Goal: Transaction & Acquisition: Purchase product/service

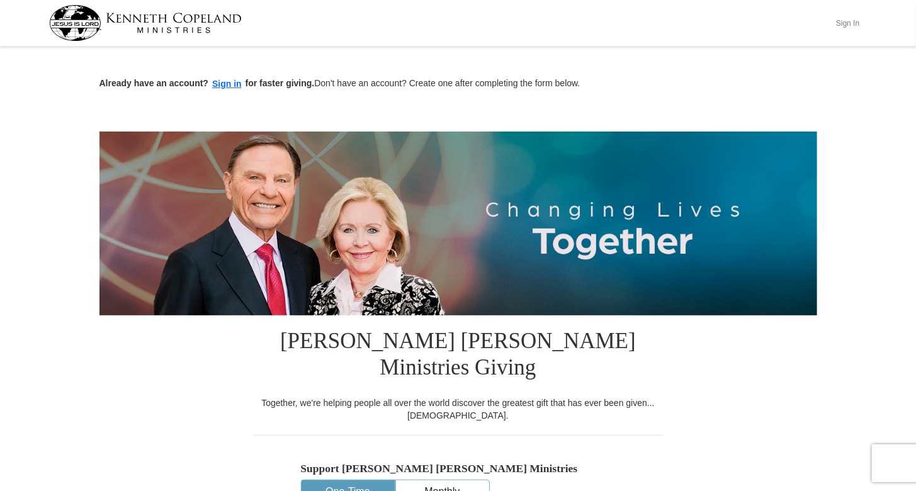
click at [846, 21] on button "Sign In" at bounding box center [848, 23] width 38 height 20
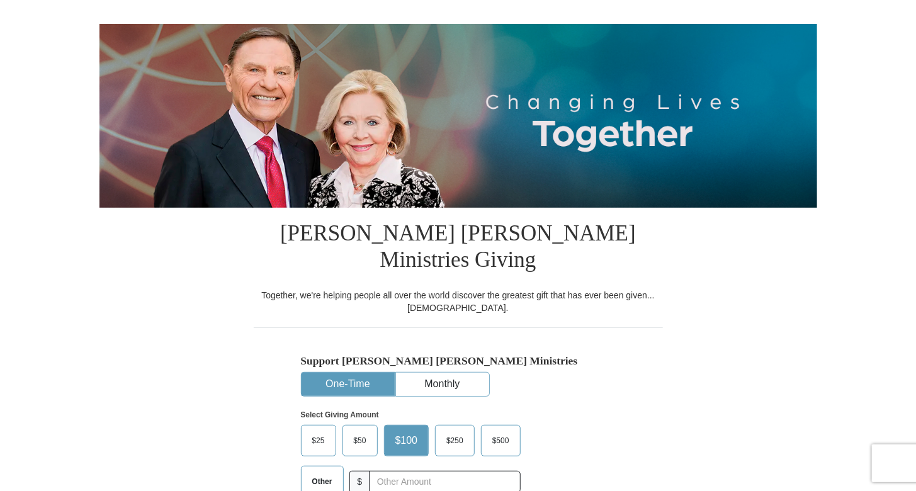
select select "CA"
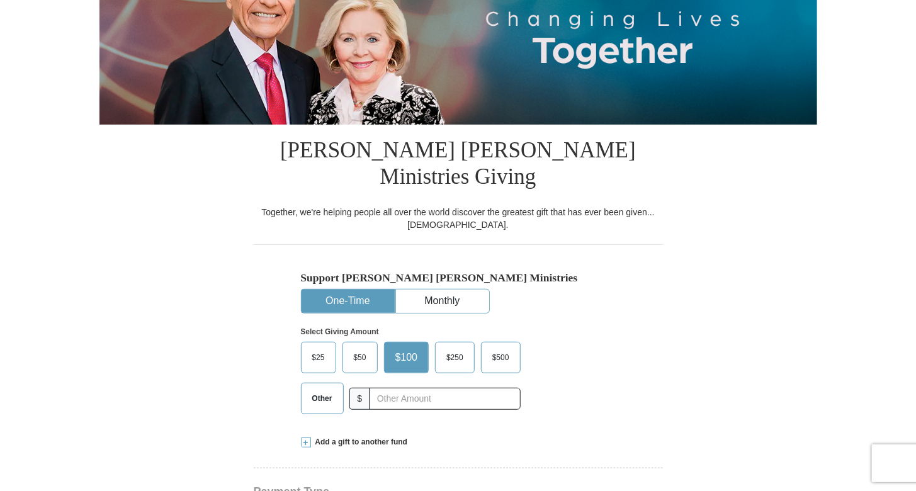
click at [349, 289] on button "One-Time" at bounding box center [347, 300] width 93 height 23
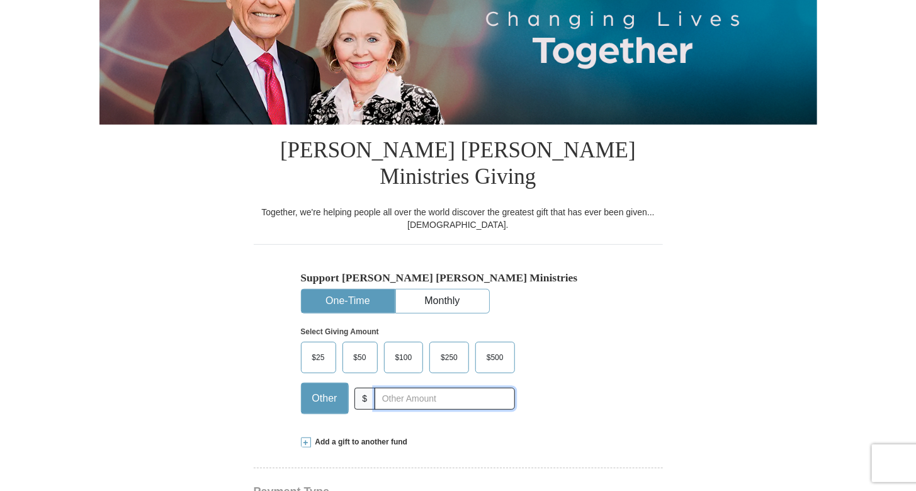
click at [393, 388] on input "text" at bounding box center [444, 399] width 140 height 22
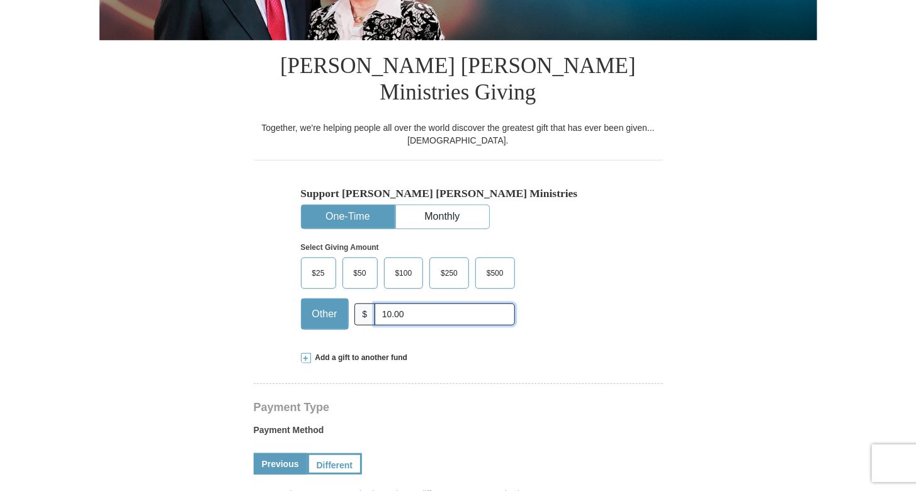
scroll to position [335, 0]
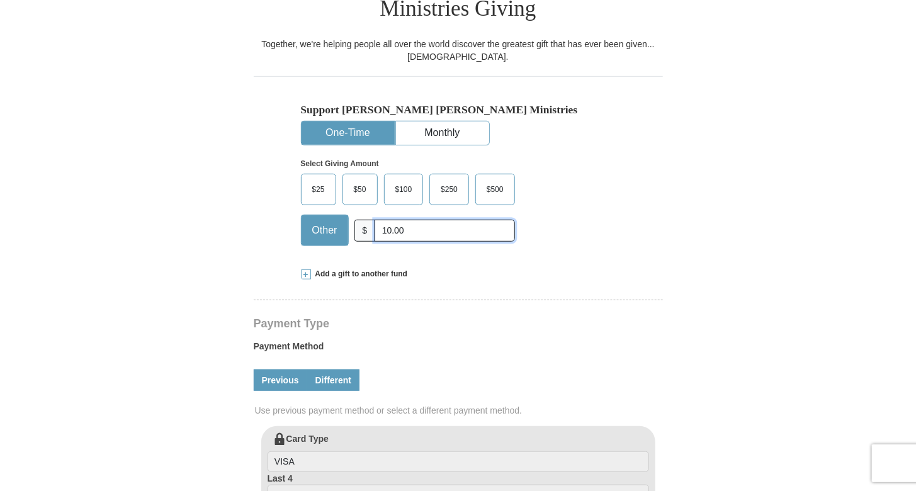
type input "10.00"
click at [335, 369] on link "Different" at bounding box center [333, 379] width 53 height 21
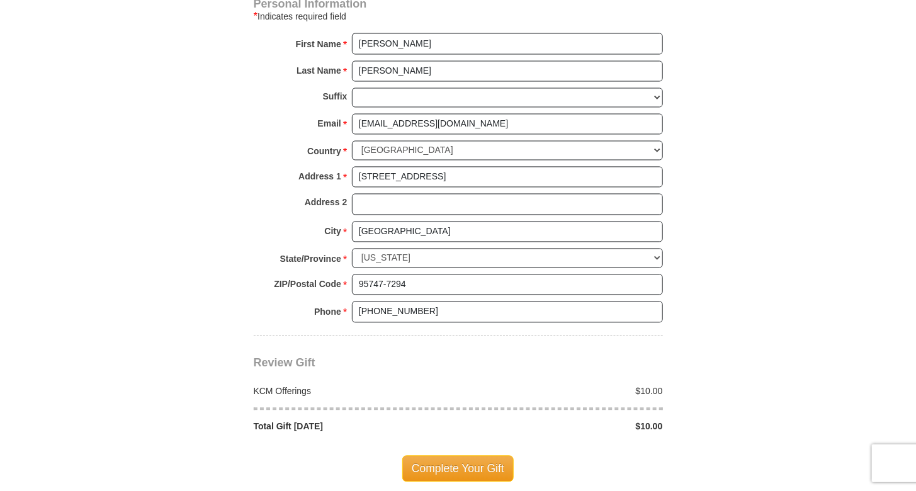
scroll to position [1090, 0]
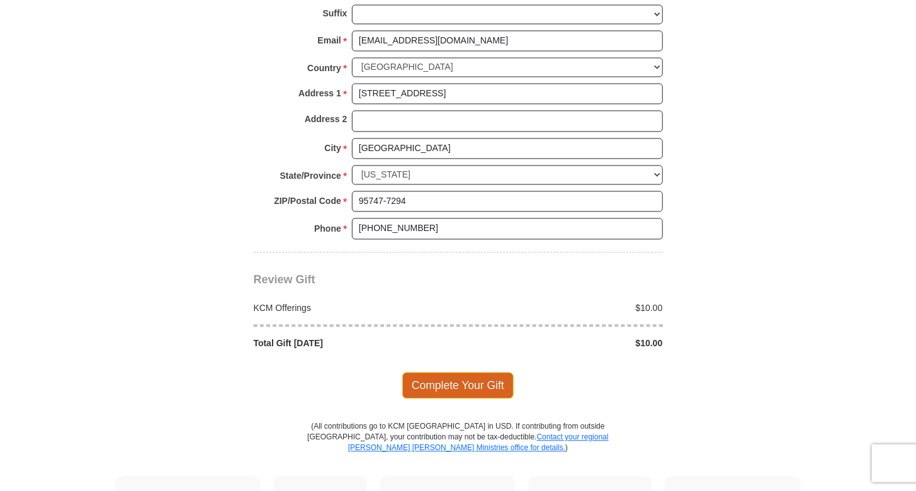
click at [469, 372] on span "Complete Your Gift" at bounding box center [457, 385] width 111 height 26
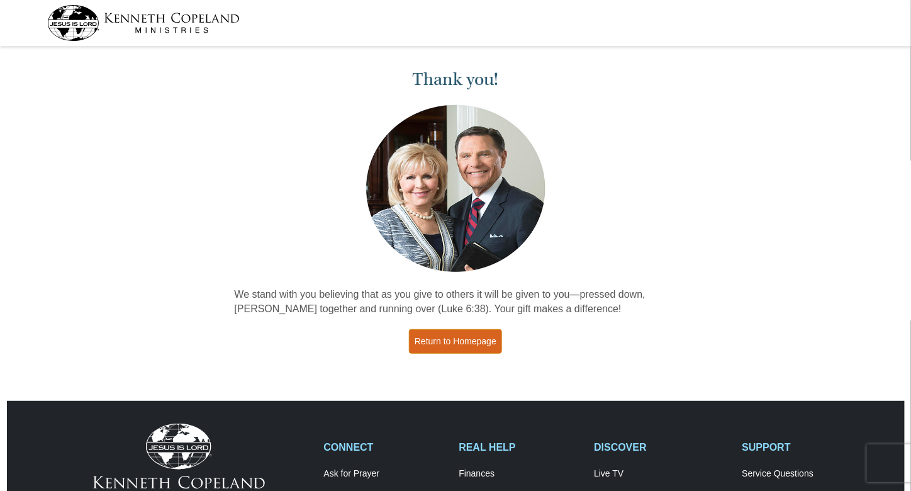
click at [449, 339] on link "Return to Homepage" at bounding box center [455, 341] width 93 height 25
